Goal: Book appointment/travel/reservation

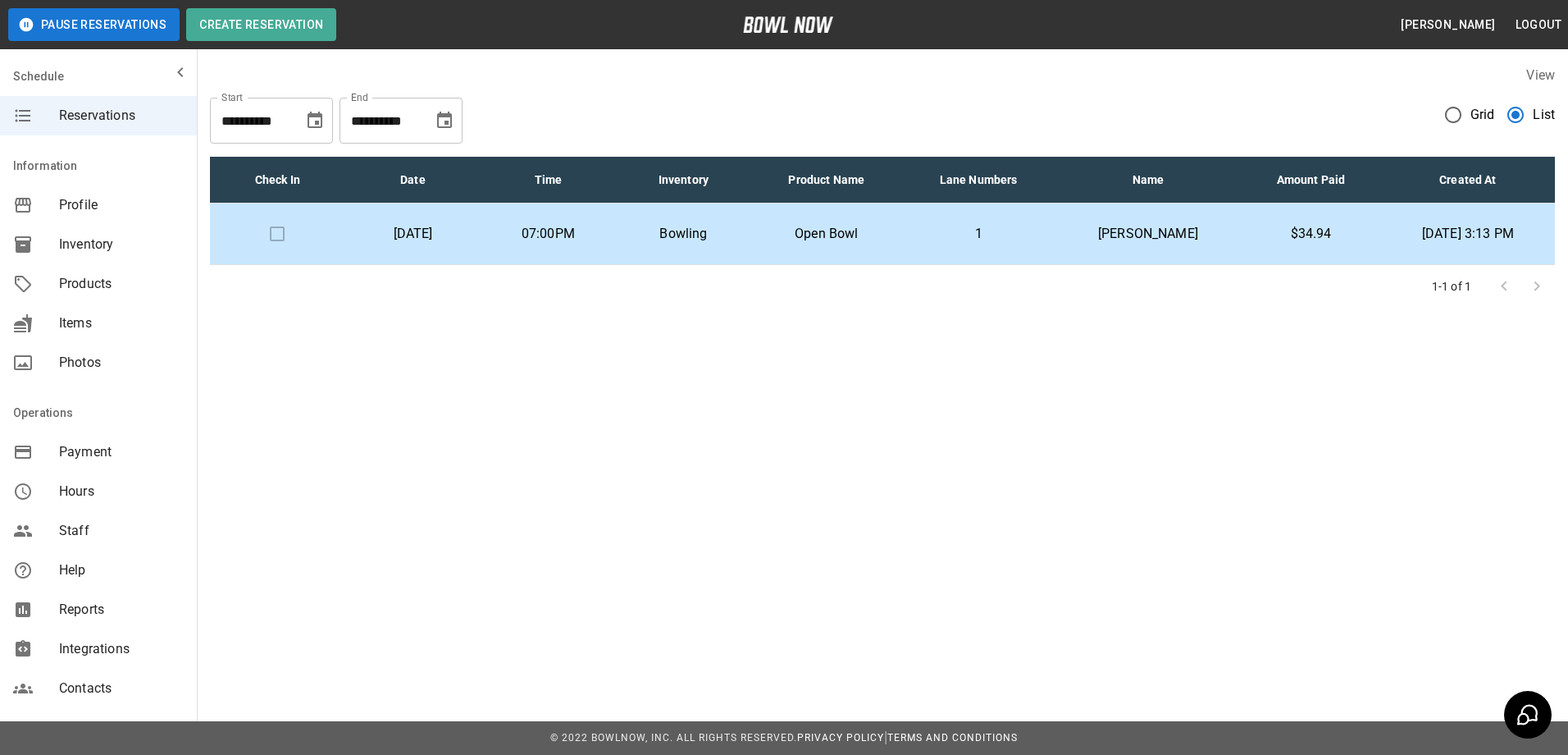
click at [480, 221] on td "[DATE]" at bounding box center [413, 235] width 135 height 62
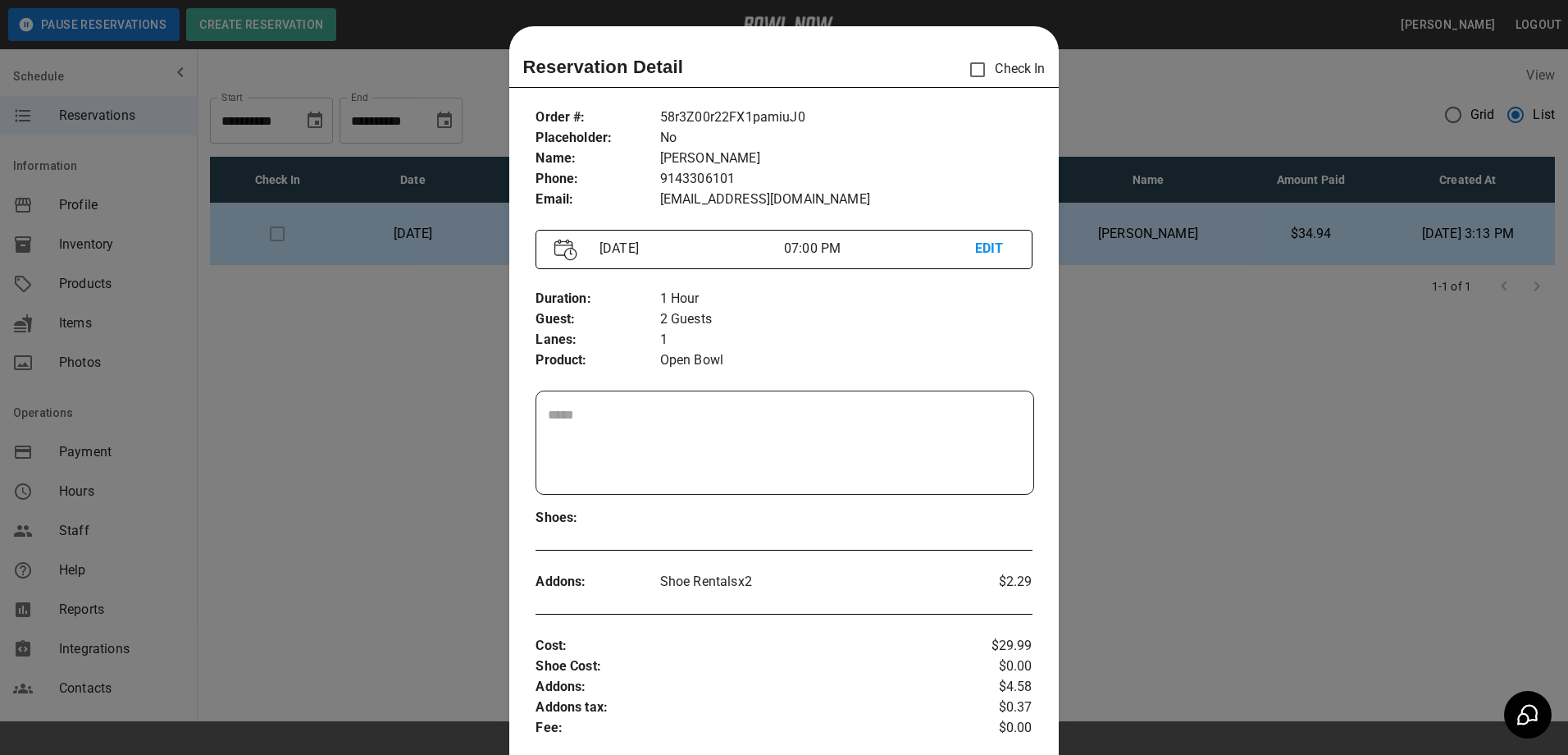
click at [1085, 110] on div at bounding box center [784, 377] width 1568 height 755
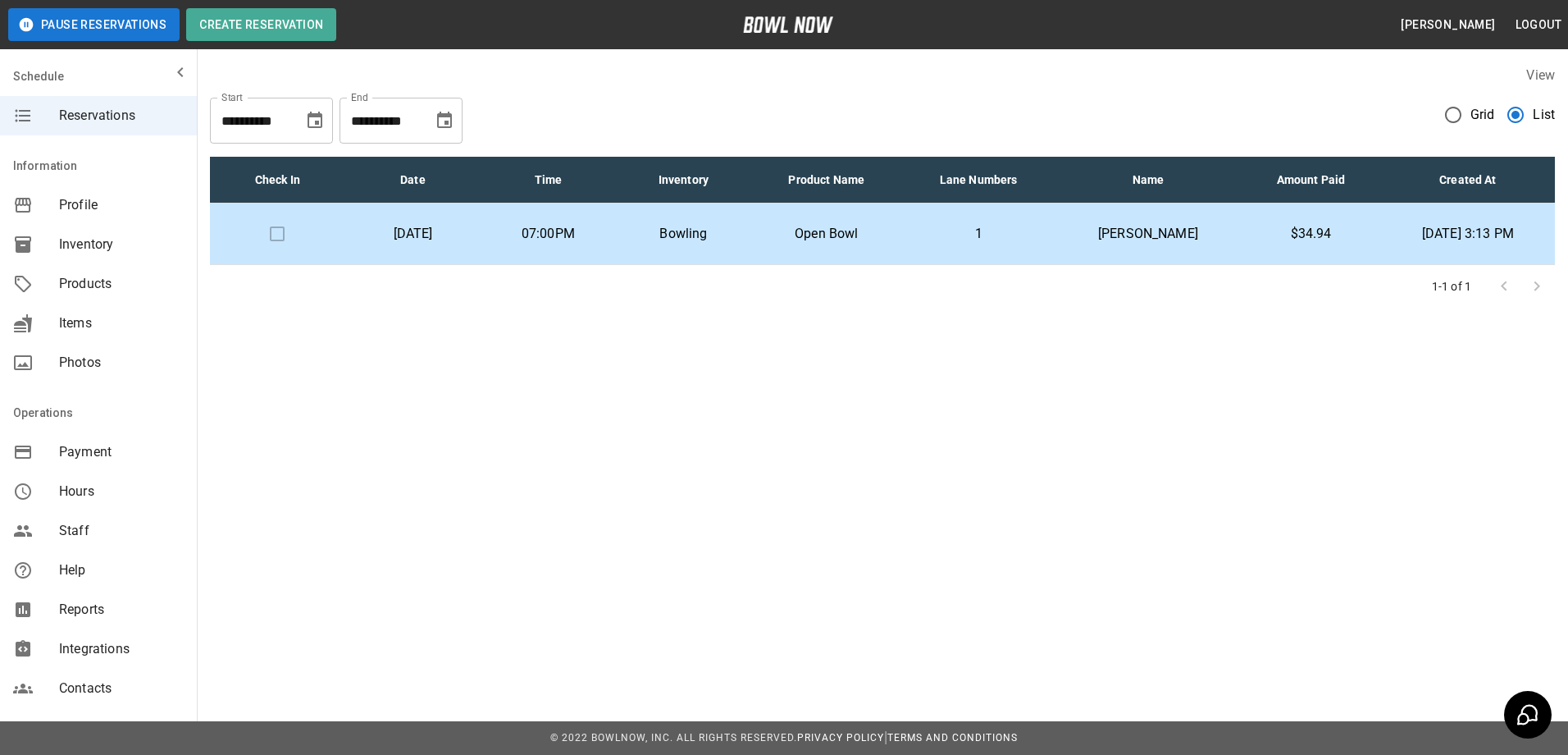
click at [738, 238] on p "Bowling" at bounding box center [684, 234] width 109 height 20
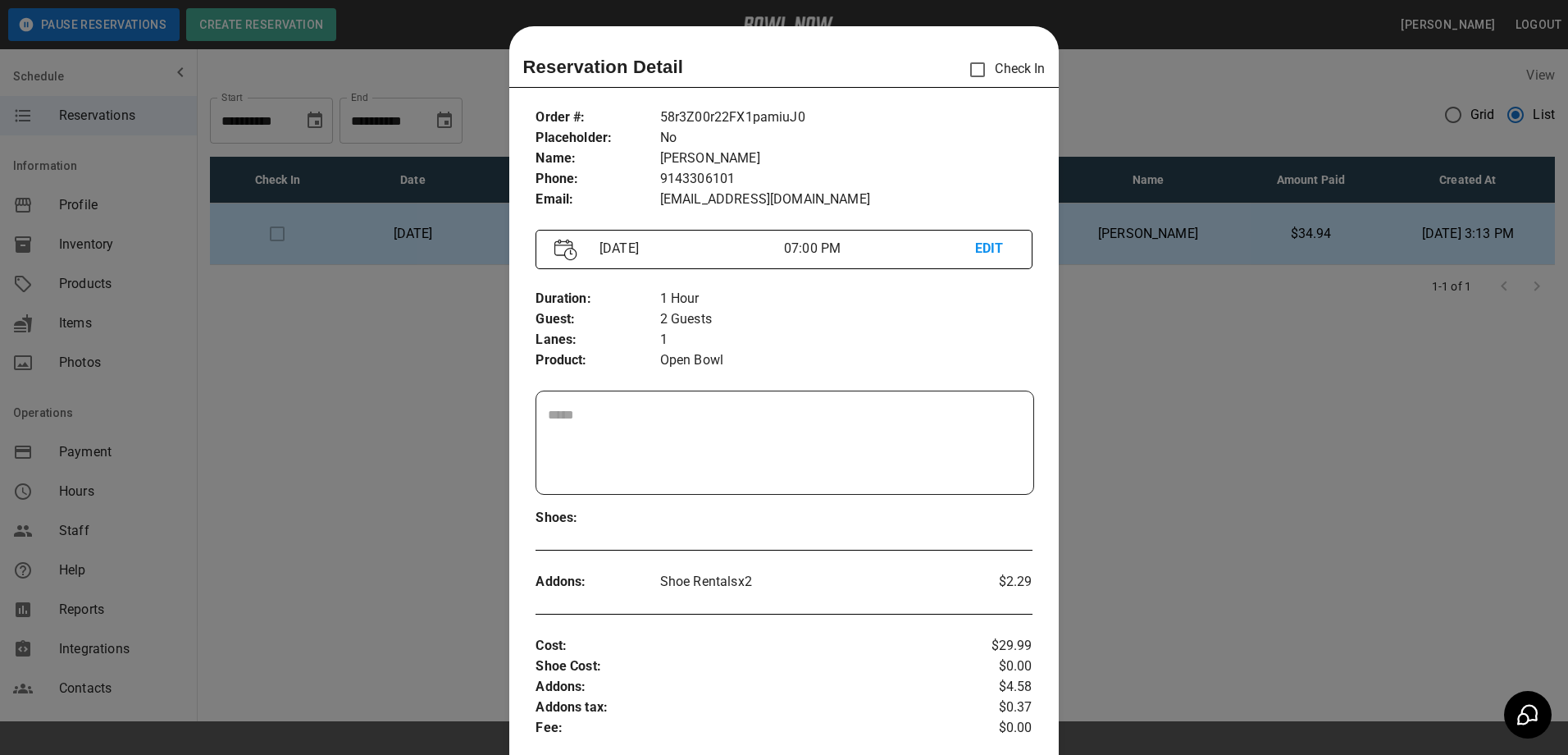
scroll to position [26, 0]
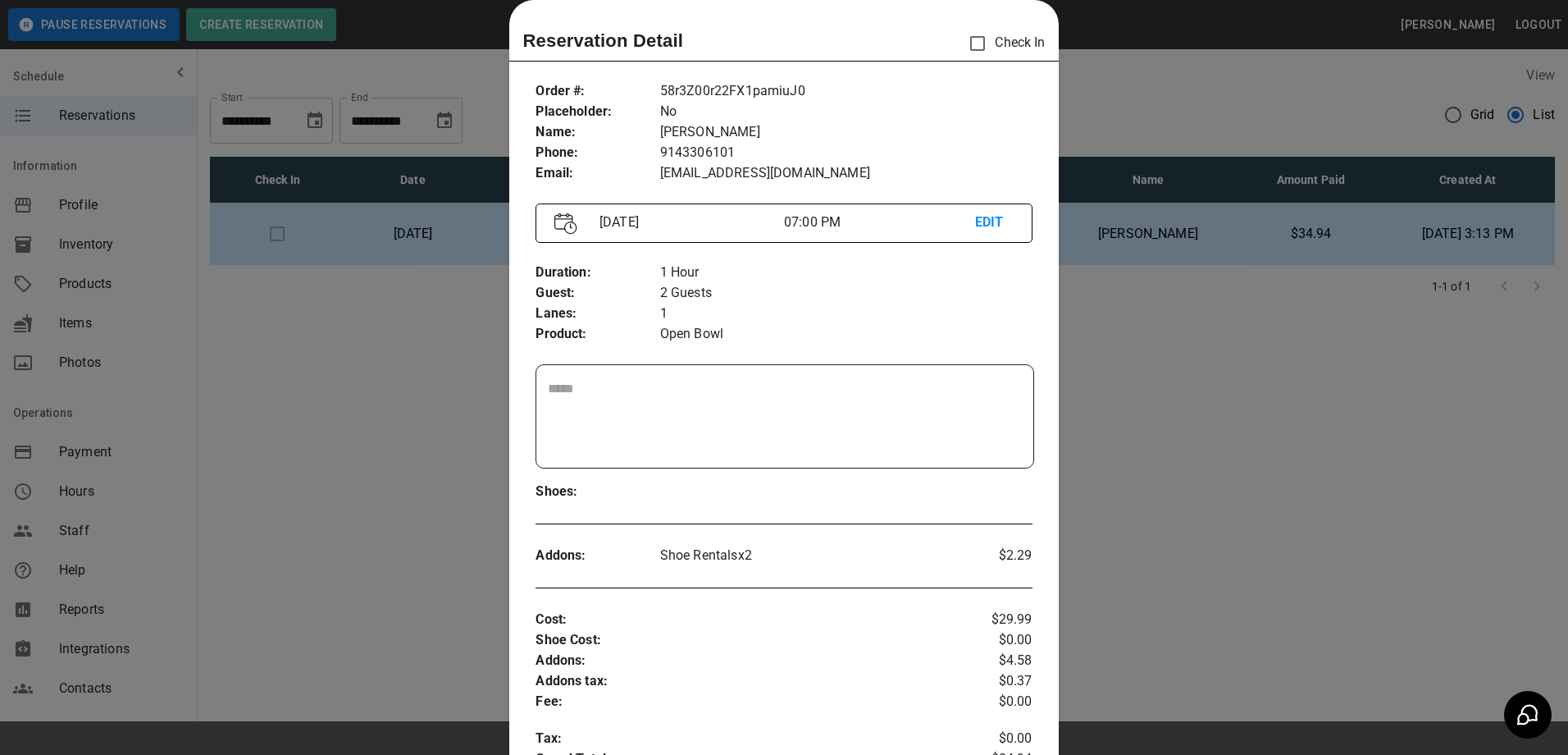
click at [1095, 279] on div at bounding box center [784, 377] width 1568 height 755
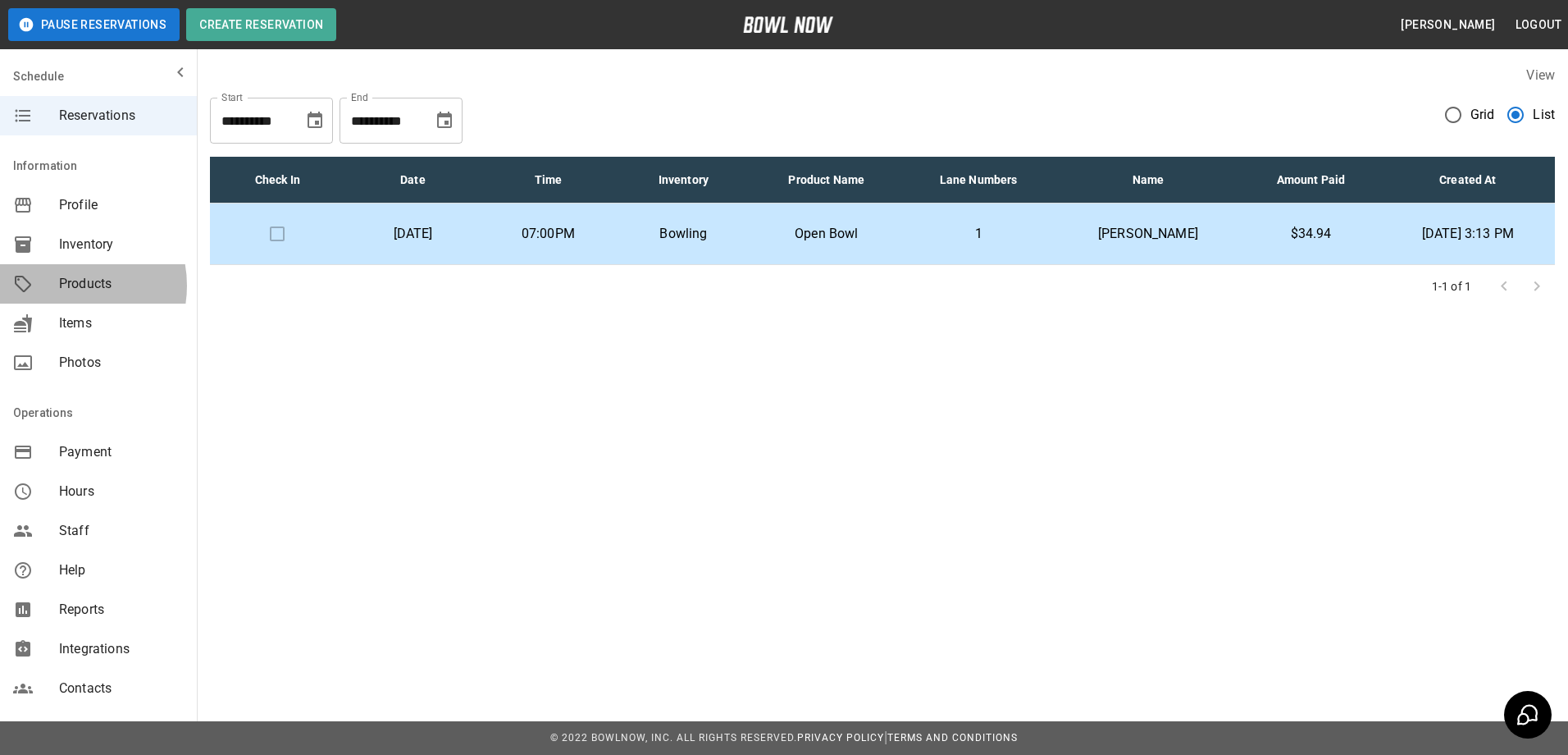
click at [64, 285] on span "Products" at bounding box center [120, 284] width 124 height 20
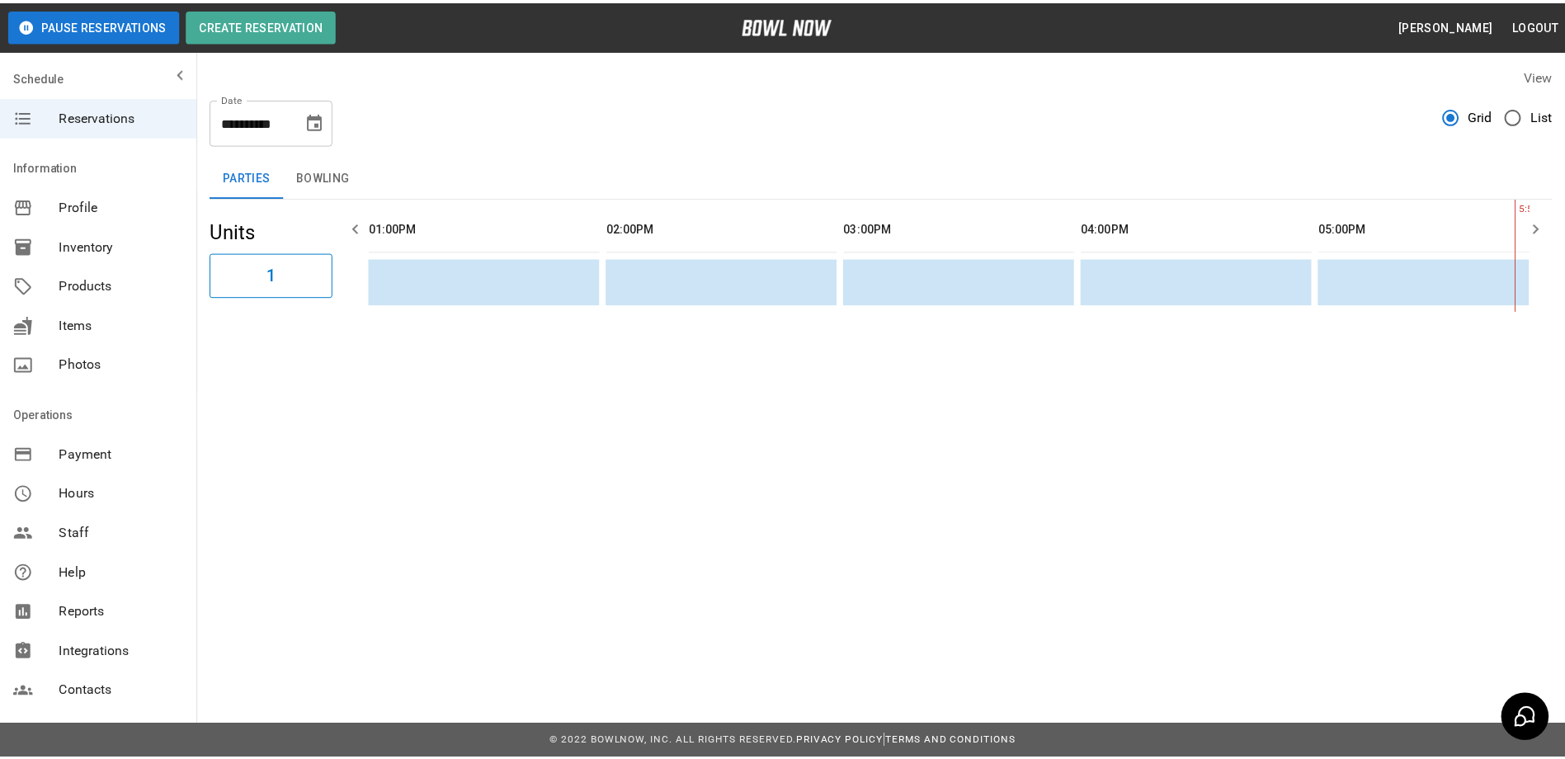
scroll to position [0, 957]
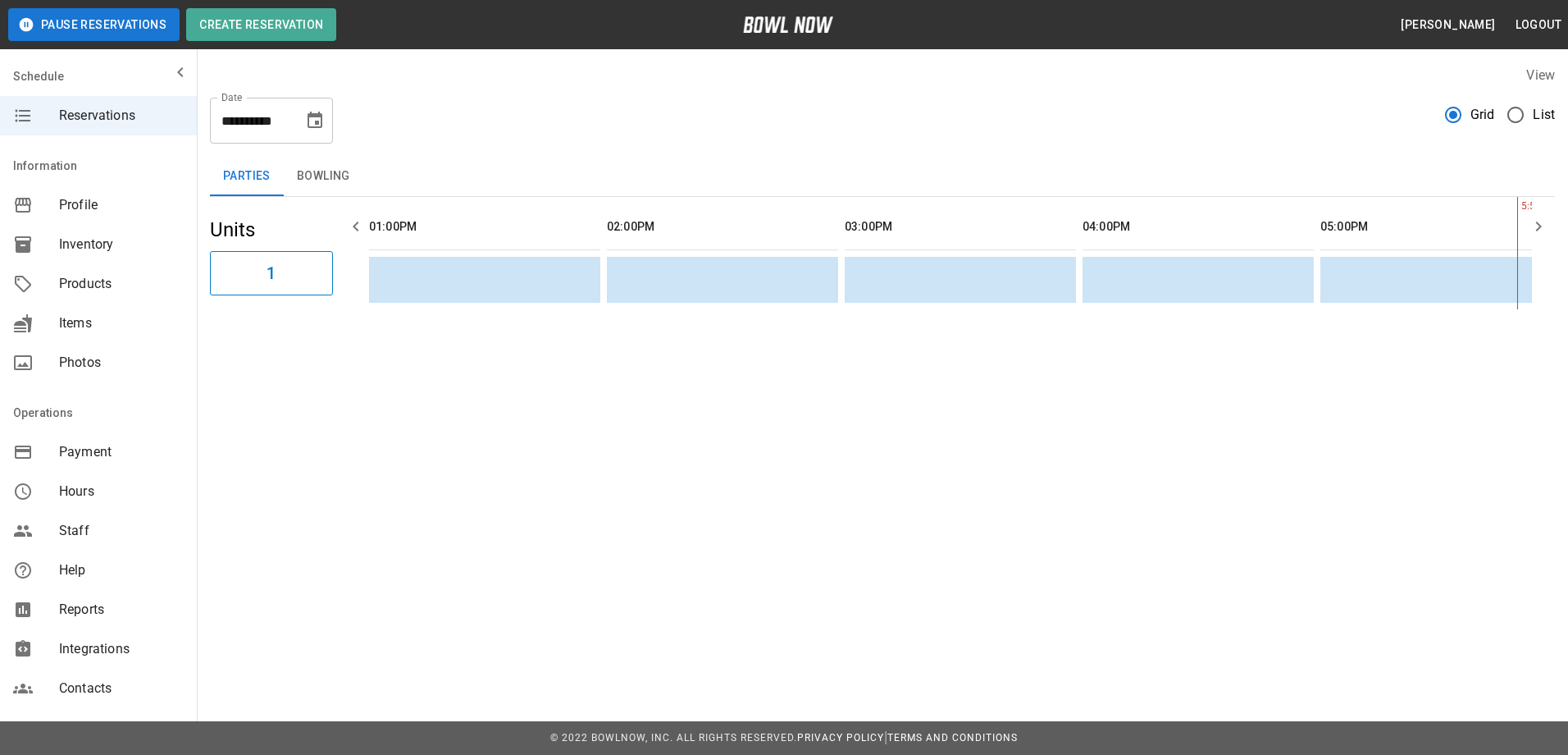
scroll to position [0, 952]
click at [42, 114] on div "mailbox folders" at bounding box center [36, 115] width 46 height 20
click at [838, 253] on table "sticky table" at bounding box center [611, 253] width 2401 height 112
click at [848, 272] on table "sticky table" at bounding box center [611, 253] width 2401 height 112
click at [883, 272] on td "sticky table" at bounding box center [882, 280] width 54 height 46
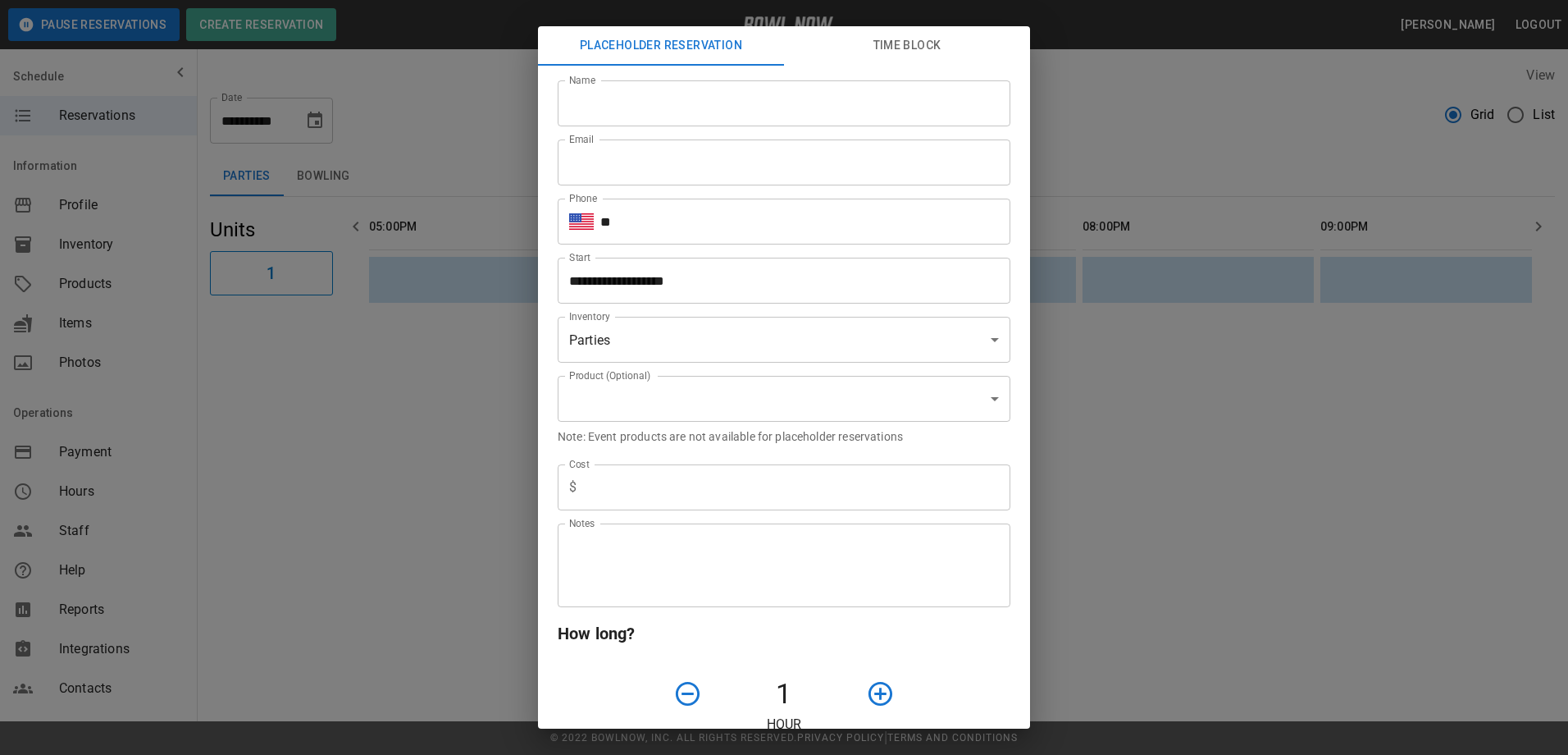
click at [1135, 96] on div "**********" at bounding box center [784, 377] width 1568 height 755
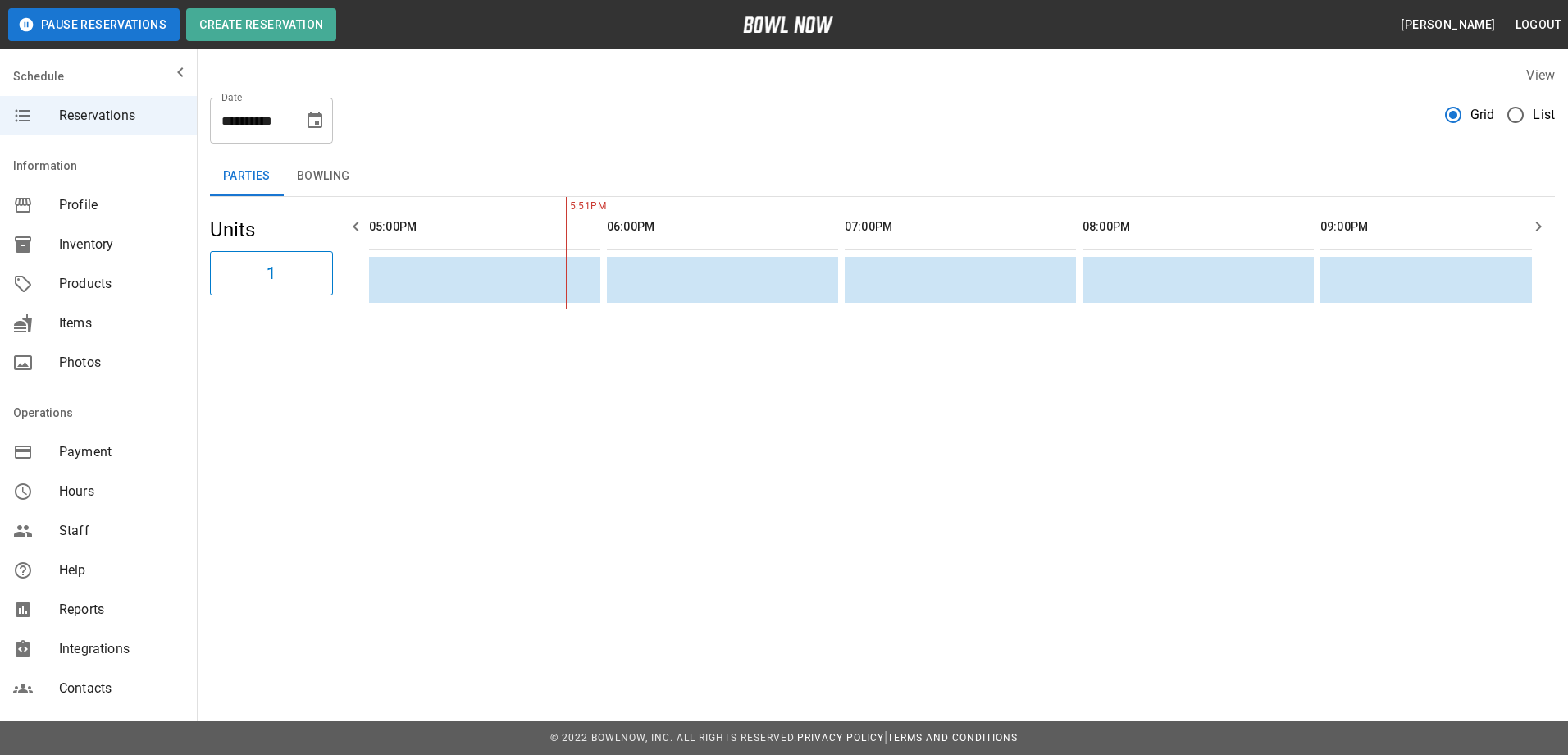
click at [1537, 106] on span "List" at bounding box center [1544, 115] width 22 height 20
